Goal: Transaction & Acquisition: Purchase product/service

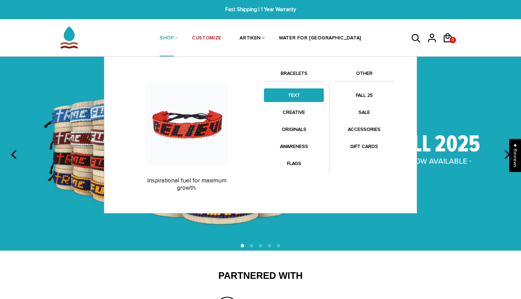
click at [291, 92] on link "TEXT" at bounding box center [294, 95] width 60 height 14
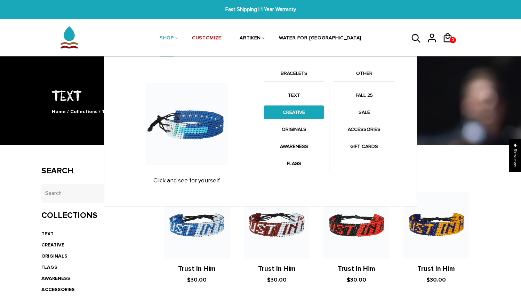
click at [282, 112] on link "CREATIVE" at bounding box center [294, 112] width 60 height 14
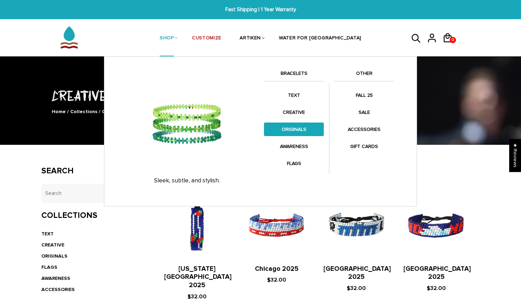
click at [299, 127] on link "ORIGINALS" at bounding box center [294, 129] width 60 height 14
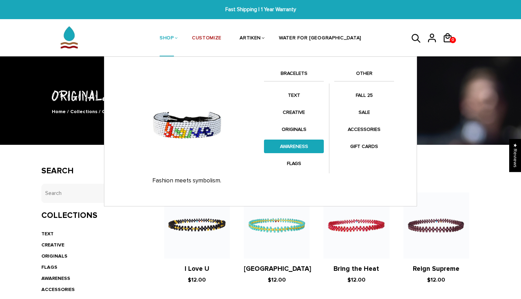
click at [301, 144] on link "AWARENESS" at bounding box center [294, 147] width 60 height 14
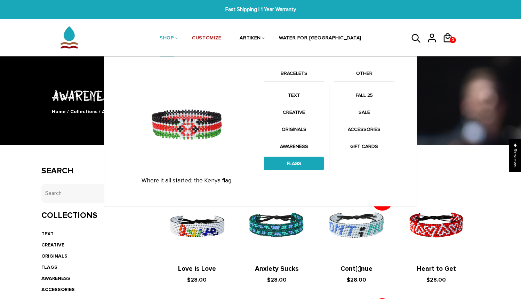
click at [297, 161] on link "FLAGS" at bounding box center [294, 164] width 60 height 14
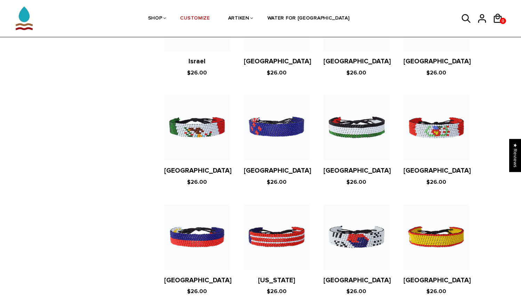
scroll to position [1228, 0]
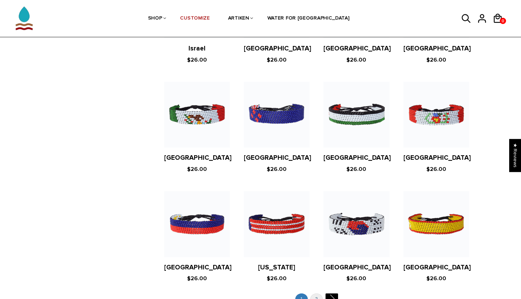
click at [320, 293] on link "2" at bounding box center [316, 298] width 13 height 11
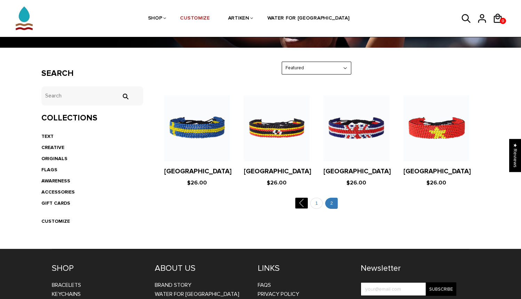
scroll to position [98, 0]
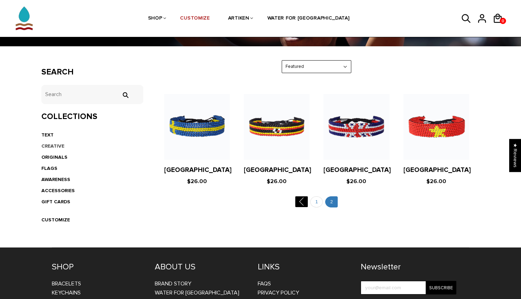
click at [59, 144] on link "CREATIVE" at bounding box center [52, 146] width 23 height 6
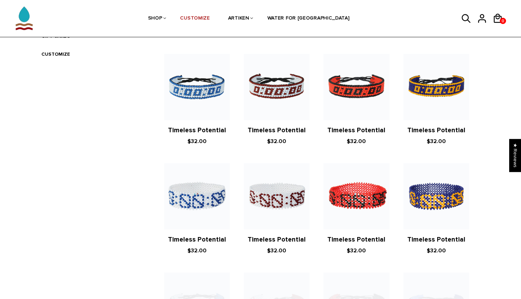
scroll to position [265, 0]
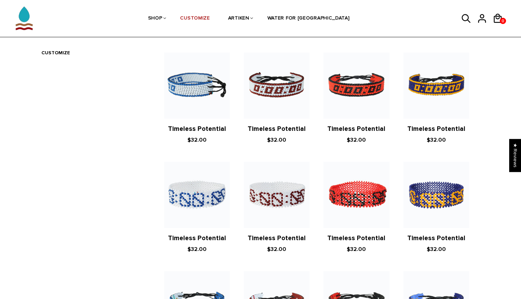
click at [194, 67] on img at bounding box center [197, 86] width 66 height 66
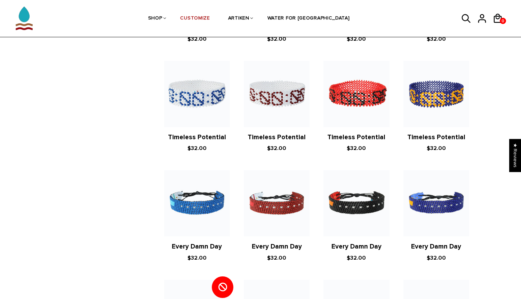
scroll to position [81, 0]
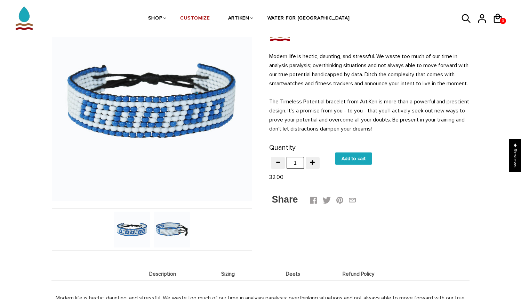
scroll to position [70, 0]
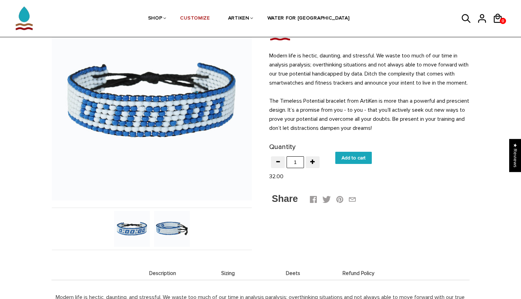
click at [165, 224] on img at bounding box center [172, 229] width 36 height 36
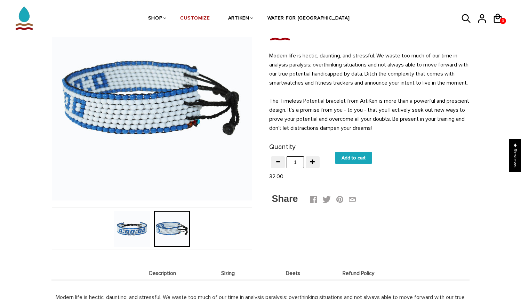
click at [138, 226] on img at bounding box center [132, 229] width 36 height 36
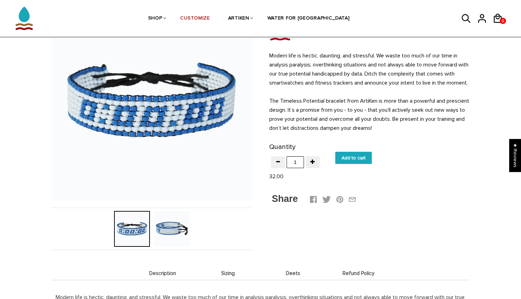
click at [160, 226] on img at bounding box center [172, 229] width 36 height 36
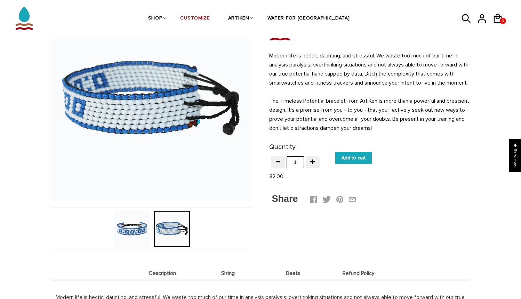
click at [137, 228] on img at bounding box center [132, 229] width 36 height 36
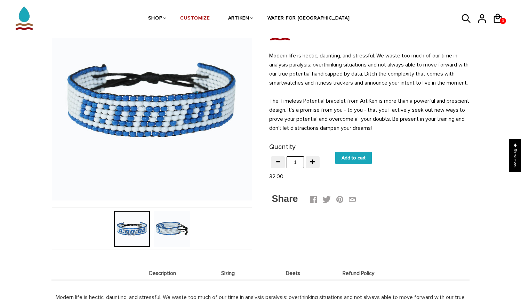
click at [161, 231] on img at bounding box center [172, 229] width 36 height 36
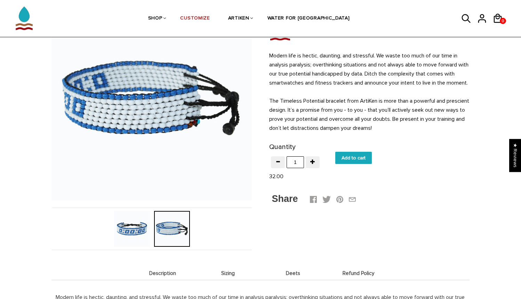
click at [134, 226] on img at bounding box center [132, 229] width 36 height 36
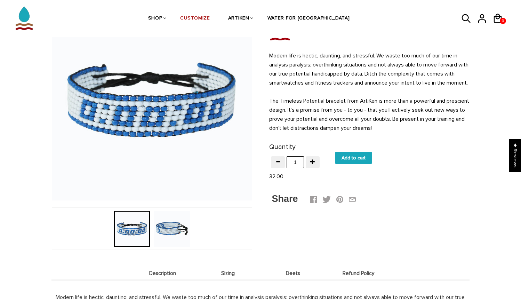
click at [165, 228] on img at bounding box center [172, 229] width 36 height 36
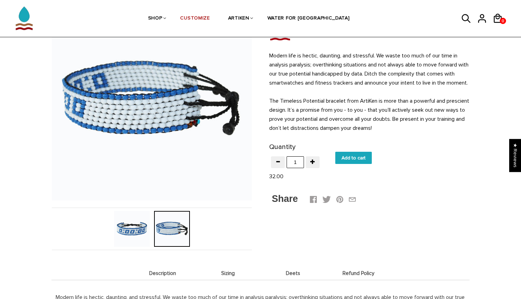
click at [137, 228] on img at bounding box center [132, 229] width 36 height 36
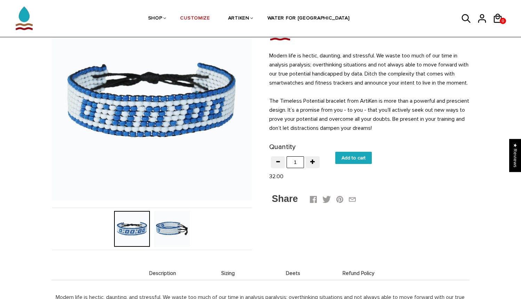
click at [176, 232] on img at bounding box center [172, 229] width 36 height 36
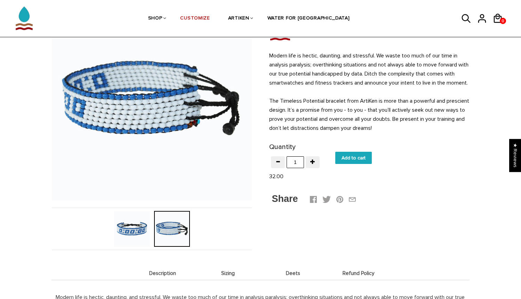
click at [137, 231] on img at bounding box center [132, 229] width 36 height 36
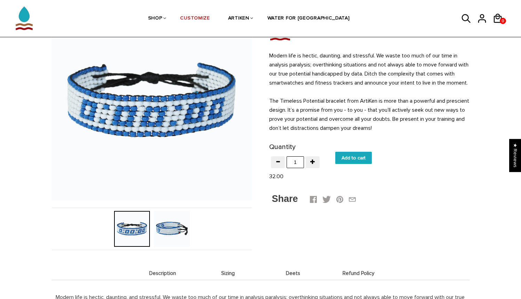
click at [171, 231] on img at bounding box center [172, 229] width 36 height 36
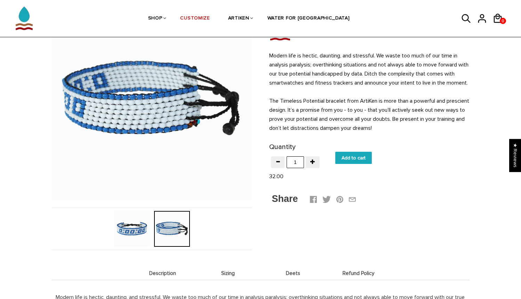
click at [129, 229] on img at bounding box center [132, 229] width 36 height 36
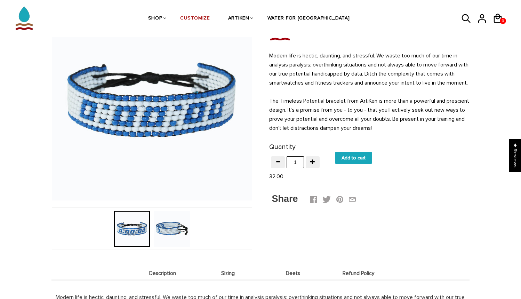
click at [167, 232] on img at bounding box center [172, 229] width 36 height 36
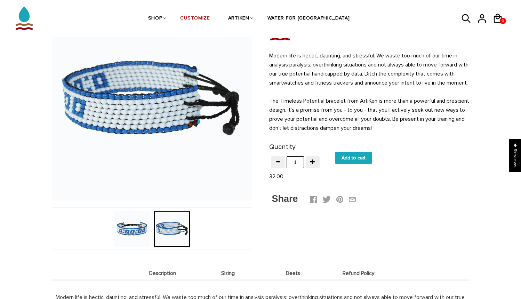
click at [140, 231] on img at bounding box center [132, 229] width 36 height 36
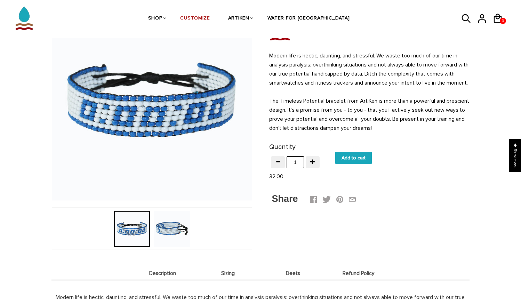
click at [170, 229] on img at bounding box center [172, 229] width 36 height 36
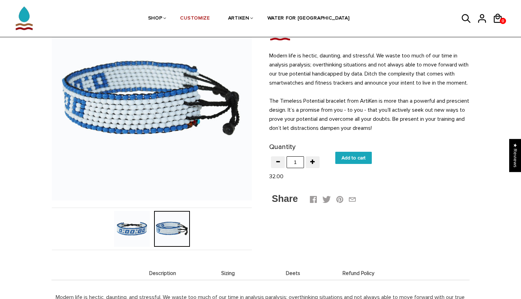
click at [131, 229] on img at bounding box center [132, 229] width 36 height 36
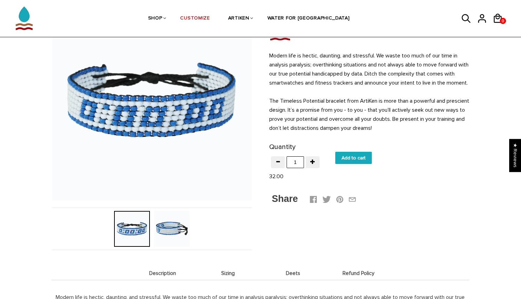
click at [165, 232] on img at bounding box center [172, 229] width 36 height 36
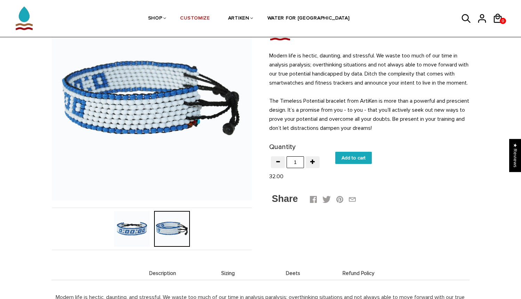
click at [132, 226] on img at bounding box center [132, 229] width 36 height 36
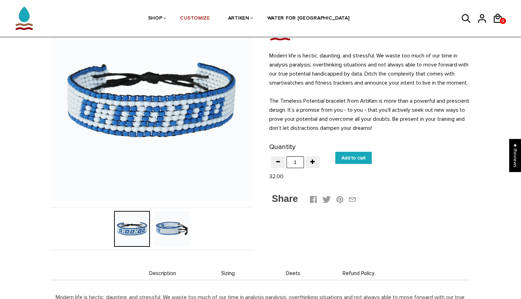
click at [168, 229] on img at bounding box center [172, 229] width 36 height 36
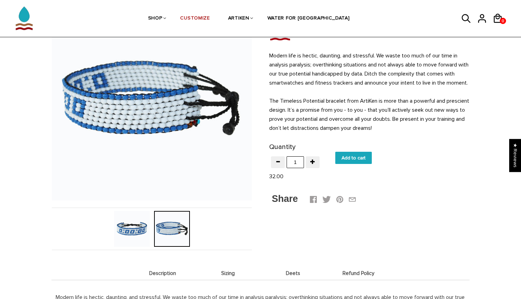
click at [139, 225] on img at bounding box center [132, 229] width 36 height 36
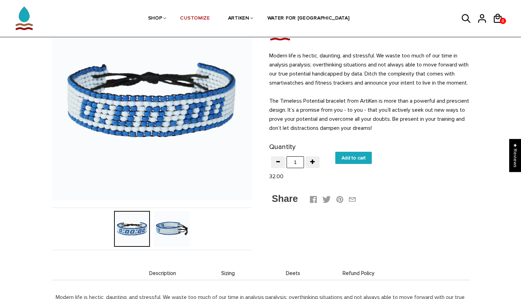
scroll to position [42, 0]
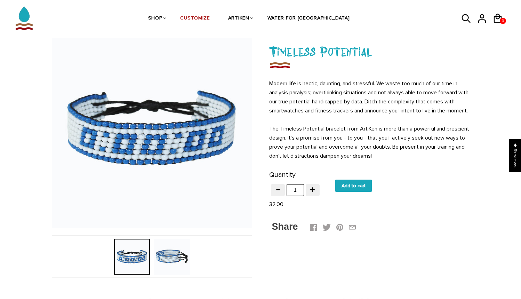
click at [172, 253] on img at bounding box center [172, 257] width 36 height 36
